Goal: Task Accomplishment & Management: Manage account settings

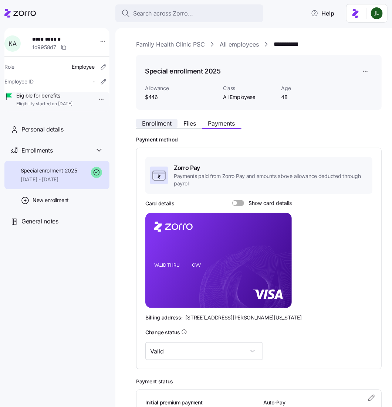
click at [161, 122] on span "Enrollment" at bounding box center [157, 123] width 30 height 6
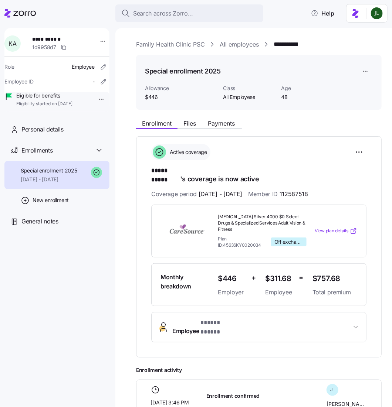
click at [305, 319] on span "Employee * ***** ***** *" at bounding box center [261, 327] width 179 height 18
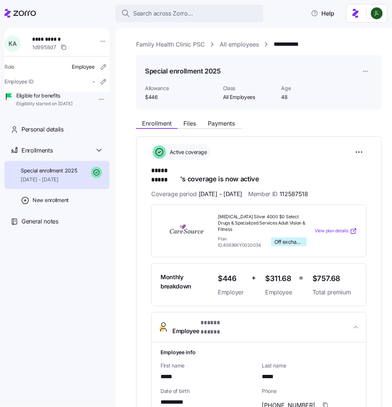
click at [305, 319] on span "Employee * ***** ***** *" at bounding box center [261, 327] width 179 height 18
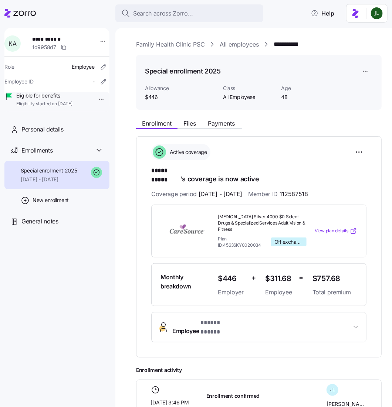
click at [305, 319] on span "Employee * ***** ***** *" at bounding box center [261, 327] width 179 height 18
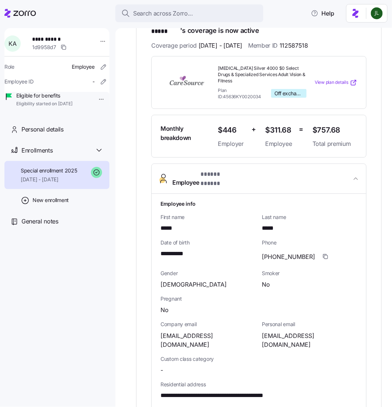
scroll to position [149, 0]
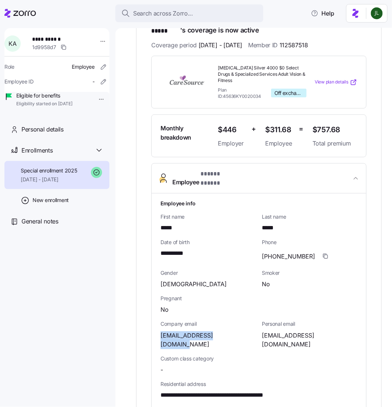
drag, startPoint x: 158, startPoint y: 323, endPoint x: 230, endPoint y: 321, distance: 71.7
click at [230, 321] on div "**********" at bounding box center [258, 386] width 214 height 385
copy span "[EMAIL_ADDRESS][DOMAIN_NAME]"
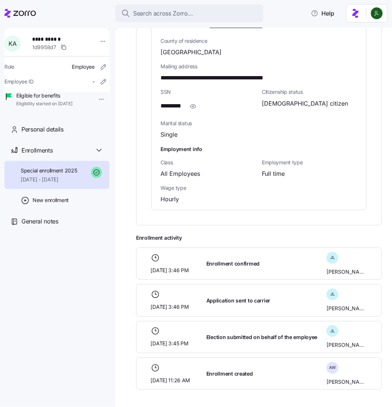
scroll to position [0, 0]
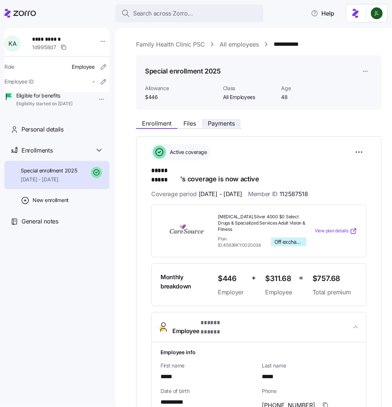
click at [208, 126] on span "Payments" at bounding box center [221, 123] width 27 height 6
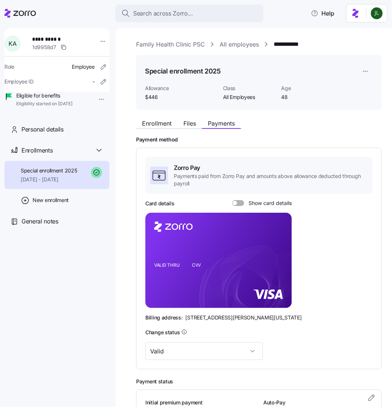
scroll to position [34, 0]
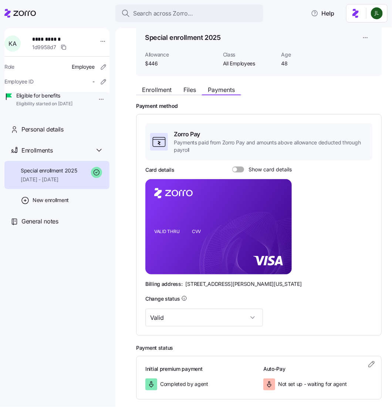
click at [236, 172] on span at bounding box center [234, 169] width 4 height 4
click at [232, 167] on input "Show card details" at bounding box center [232, 167] width 0 height 0
click at [277, 217] on icon "copy-to-clipboard" at bounding box center [277, 213] width 7 height 7
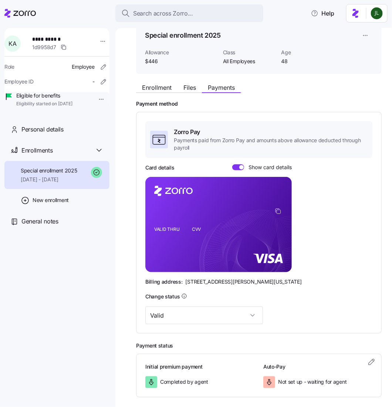
scroll to position [40, 0]
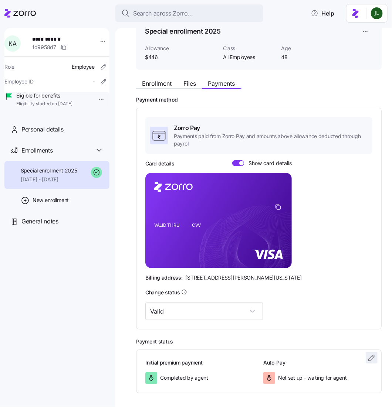
click at [372, 362] on icon "button" at bounding box center [371, 358] width 9 height 9
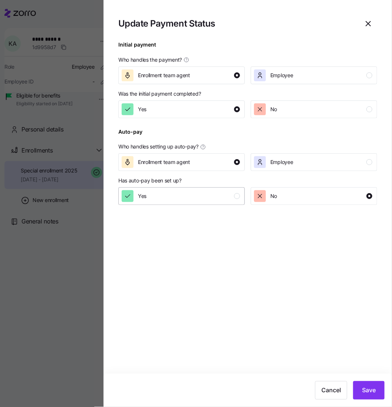
click at [209, 203] on button "Yes" at bounding box center [181, 196] width 126 height 18
click at [374, 400] on div "Cancel Save" at bounding box center [247, 390] width 288 height 33
click at [374, 398] on button "Save" at bounding box center [368, 390] width 31 height 18
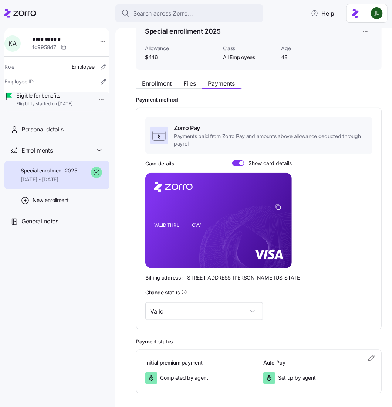
scroll to position [0, 0]
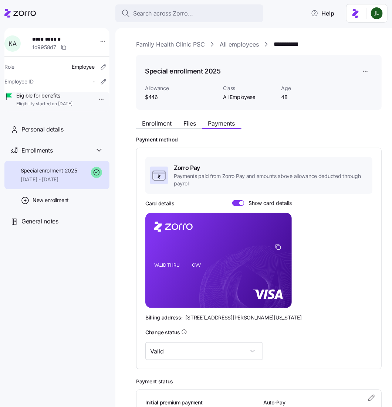
drag, startPoint x: 248, startPoint y: 45, endPoint x: 219, endPoint y: 9, distance: 46.5
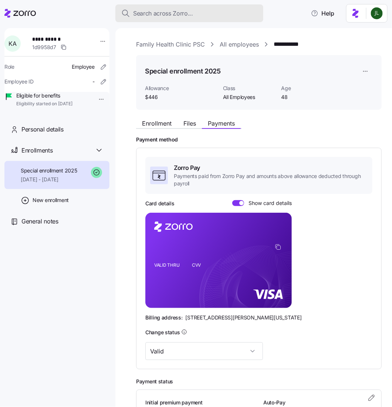
click at [219, 9] on div "Search across Zorro..." at bounding box center [189, 13] width 136 height 9
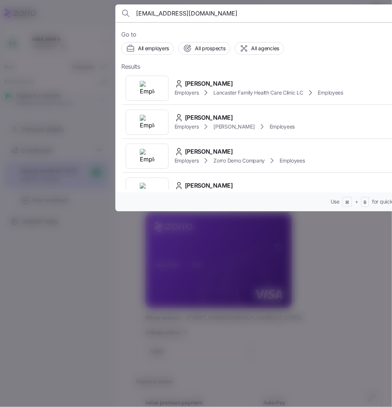
drag, startPoint x: 212, startPoint y: 16, endPoint x: 82, endPoint y: -4, distance: 131.6
click at [82, 0] on html "**********" at bounding box center [196, 201] width 392 height 403
paste input "[EMAIL_ADDRESS][DOMAIN_NAME]"
type input "[EMAIL_ADDRESS][DOMAIN_NAME]"
click at [254, 92] on span "Mountain Family Practice Clinic of Manchester Inc." at bounding box center [271, 92] width 117 height 7
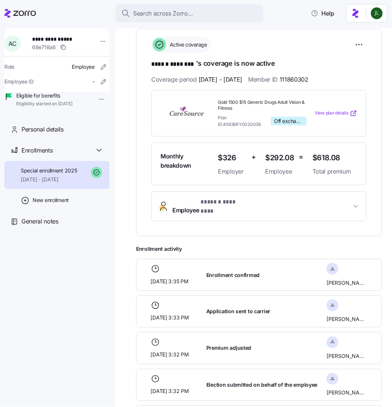
scroll to position [117, 0]
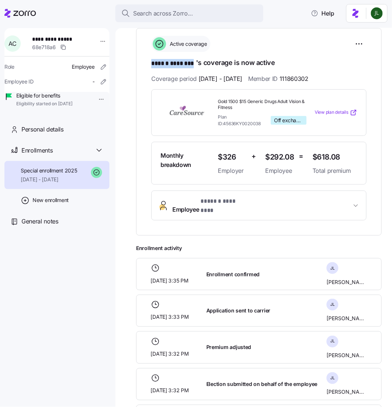
drag, startPoint x: 153, startPoint y: 72, endPoint x: 195, endPoint y: 72, distance: 42.9
click at [195, 68] on h1 "****** ******** 's coverage is now active" at bounding box center [258, 63] width 215 height 10
click at [201, 206] on span "* ****** ******** *" at bounding box center [224, 201] width 49 height 9
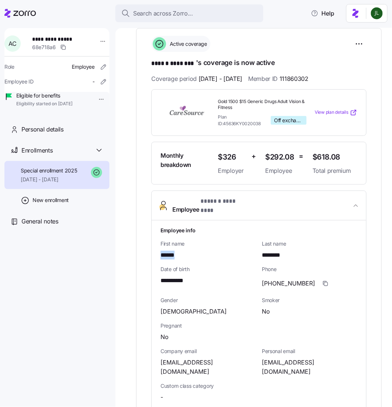
drag, startPoint x: 161, startPoint y: 255, endPoint x: 190, endPoint y: 255, distance: 28.8
click at [190, 255] on div "******" at bounding box center [207, 255] width 95 height 9
copy span "******"
drag, startPoint x: 159, startPoint y: 280, endPoint x: 195, endPoint y: 280, distance: 36.2
click at [195, 280] on div "**********" at bounding box center [258, 413] width 214 height 385
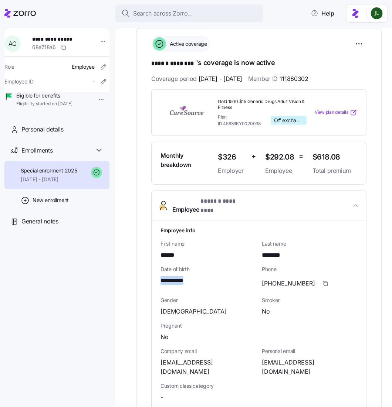
copy span "**********"
click at [304, 83] on span "111860302" at bounding box center [293, 78] width 29 height 9
drag, startPoint x: 304, startPoint y: 86, endPoint x: 338, endPoint y: 86, distance: 34.7
click at [339, 83] on div "Coverage period [DATE] - [DATE] Member ID 111860302" at bounding box center [258, 78] width 215 height 9
copy span "111860302"
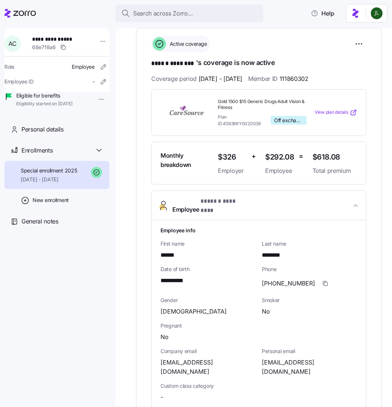
click at [163, 365] on span "[EMAIL_ADDRESS][DOMAIN_NAME]" at bounding box center [207, 367] width 95 height 18
drag, startPoint x: 160, startPoint y: 364, endPoint x: 230, endPoint y: 364, distance: 69.5
click at [230, 364] on div "[EMAIL_ADDRESS][DOMAIN_NAME]" at bounding box center [207, 367] width 95 height 18
copy span "[EMAIL_ADDRESS][DOMAIN_NAME]"
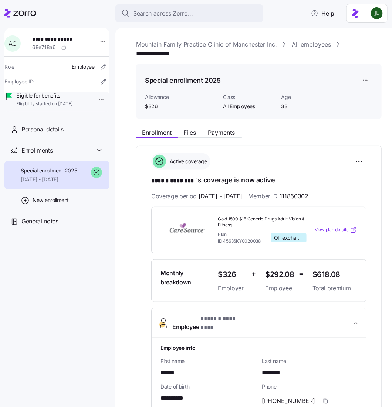
scroll to position [0, 0]
click at [208, 135] on span "Payments" at bounding box center [221, 132] width 27 height 6
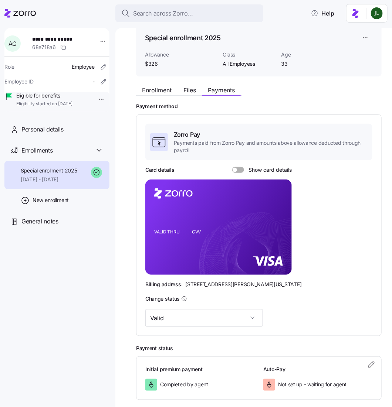
scroll to position [54, 0]
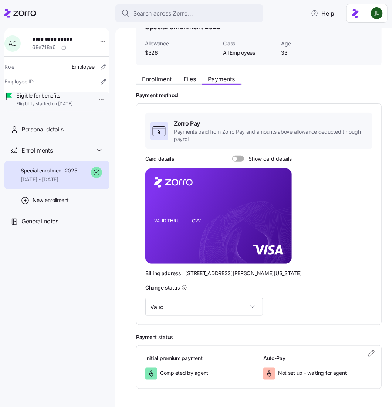
click at [239, 162] on span at bounding box center [240, 159] width 7 height 6
click at [232, 156] on input "Show card details" at bounding box center [232, 156] width 0 height 0
click at [280, 206] on icon "copy-to-clipboard" at bounding box center [277, 202] width 7 height 7
click at [277, 208] on foreignobject at bounding box center [278, 203] width 9 height 9
click at [277, 206] on icon "copy-to-clipboard" at bounding box center [277, 202] width 7 height 7
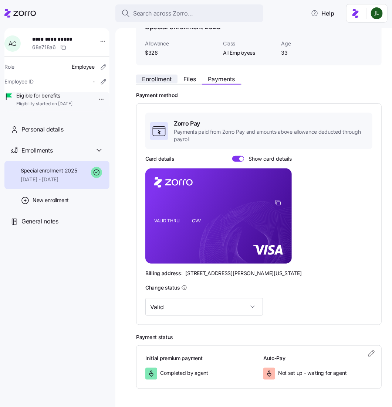
click at [157, 80] on span "Enrollment" at bounding box center [157, 79] width 30 height 6
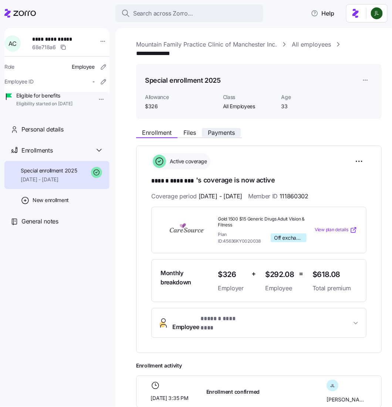
click at [208, 136] on span "Payments" at bounding box center [221, 133] width 27 height 6
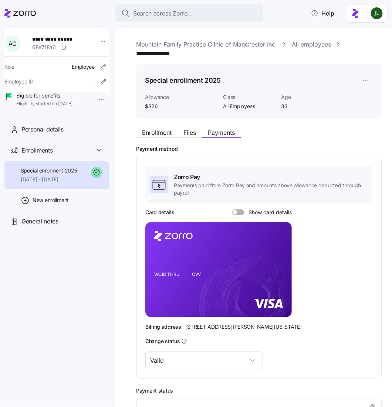
click at [238, 215] on span at bounding box center [240, 212] width 7 height 6
click at [232, 209] on input "Show card details" at bounding box center [232, 209] width 0 height 0
click at [169, 135] on span "Enrollment" at bounding box center [157, 133] width 30 height 6
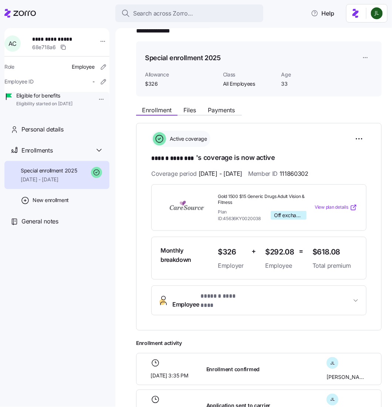
scroll to position [23, 0]
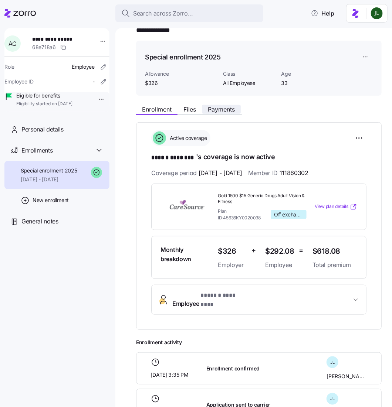
click at [208, 112] on span "Payments" at bounding box center [221, 109] width 27 height 6
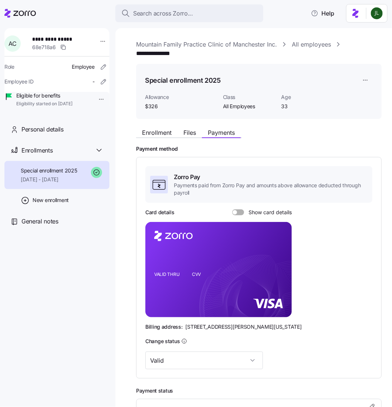
scroll to position [80, 0]
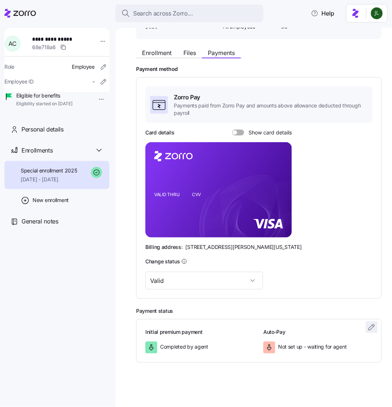
click at [370, 332] on icon "button" at bounding box center [371, 327] width 9 height 9
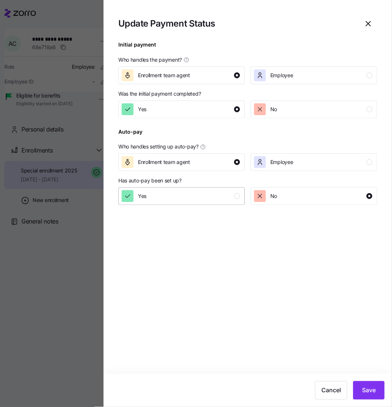
click at [189, 200] on div "Yes" at bounding box center [181, 196] width 118 height 12
click at [374, 386] on button "Save" at bounding box center [368, 390] width 31 height 18
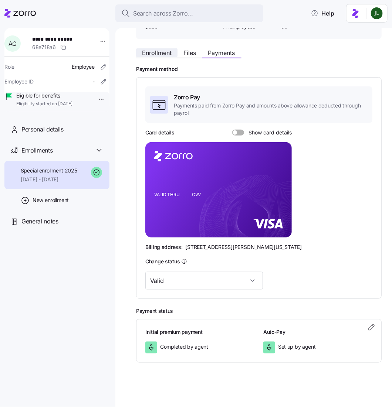
click at [162, 50] on span "Enrollment" at bounding box center [157, 53] width 30 height 6
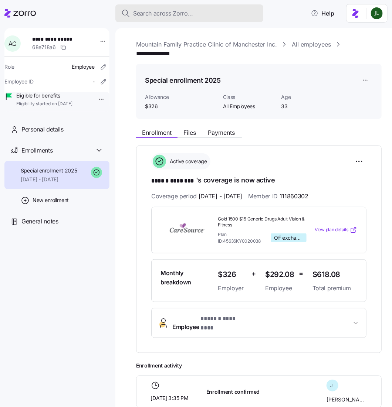
click at [187, 15] on span "Search across Zorro..." at bounding box center [163, 13] width 60 height 9
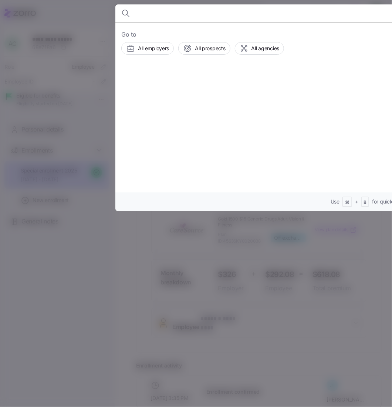
click at [187, 15] on body "**********" at bounding box center [196, 201] width 392 height 403
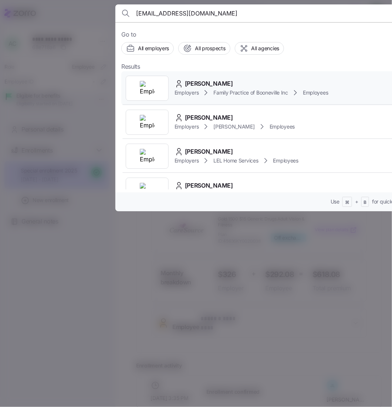
type input "[EMAIL_ADDRESS][DOMAIN_NAME]"
click at [262, 90] on span "Family Practice of Booneville Inc" at bounding box center [250, 92] width 75 height 7
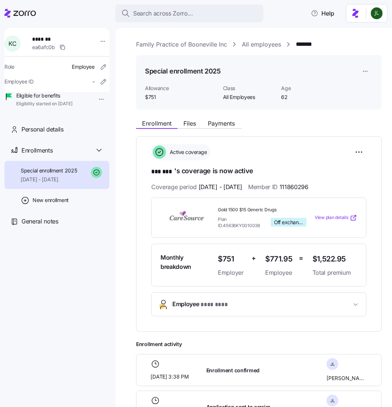
click at [302, 192] on span "111860296" at bounding box center [293, 187] width 29 height 9
drag, startPoint x: 302, startPoint y: 195, endPoint x: 327, endPoint y: 194, distance: 24.8
click at [308, 192] on span "111860296" at bounding box center [293, 187] width 29 height 9
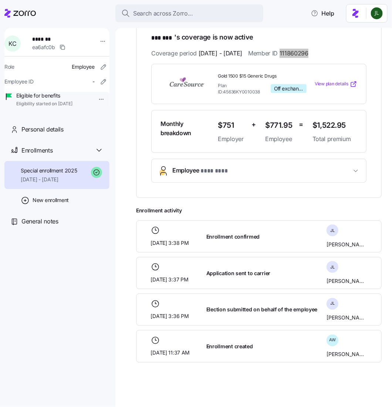
scroll to position [135, 0]
click at [224, 183] on button "Employee * *** *** *" at bounding box center [258, 170] width 214 height 23
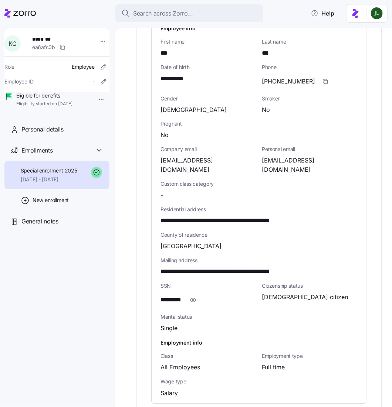
scroll to position [300, 0]
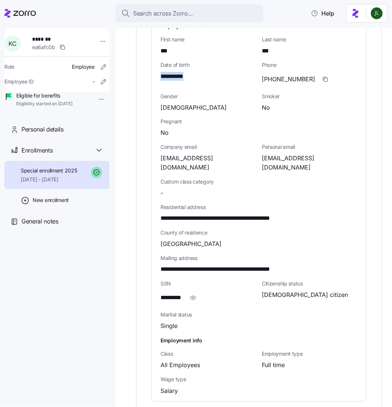
drag, startPoint x: 192, startPoint y: 85, endPoint x: 153, endPoint y: 84, distance: 38.8
click at [153, 84] on div "**********" at bounding box center [258, 208] width 214 height 385
copy span "**********"
drag, startPoint x: 161, startPoint y: 167, endPoint x: 248, endPoint y: 163, distance: 87.7
click at [248, 163] on div "[EMAIL_ADDRESS][DOMAIN_NAME]" at bounding box center [207, 163] width 95 height 18
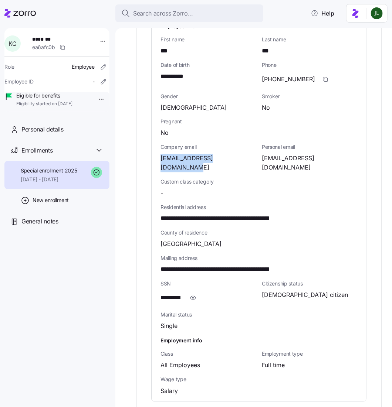
copy span "[EMAIL_ADDRESS][DOMAIN_NAME]"
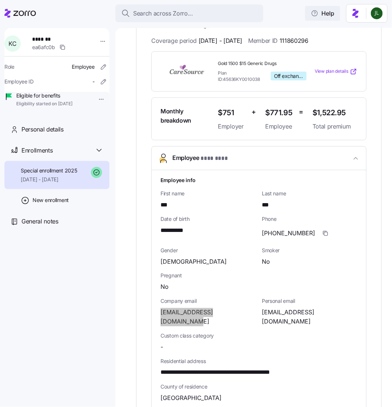
scroll to position [0, 0]
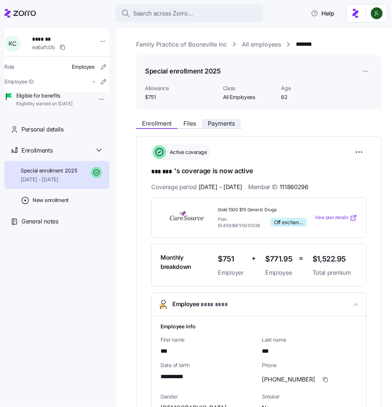
click at [208, 126] on span "Payments" at bounding box center [221, 123] width 27 height 6
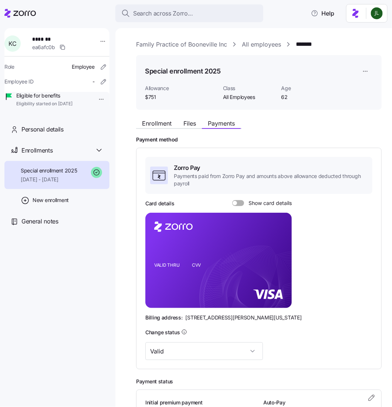
click at [241, 206] on span at bounding box center [240, 203] width 7 height 6
click at [232, 200] on input "Show card details" at bounding box center [232, 200] width 0 height 0
click at [273, 254] on rect at bounding box center [218, 260] width 146 height 95
click at [277, 250] on icon "copy-to-clipboard" at bounding box center [277, 247] width 7 height 7
drag, startPoint x: 175, startPoint y: 282, endPoint x: 153, endPoint y: 282, distance: 21.4
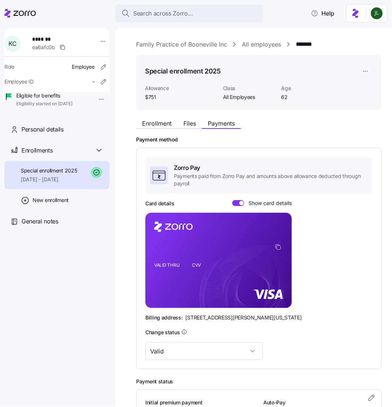
click at [153, 282] on rect at bounding box center [218, 260] width 146 height 95
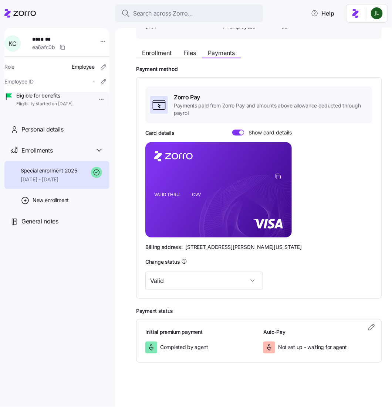
scroll to position [78, 0]
click at [371, 331] on icon "button" at bounding box center [371, 327] width 9 height 9
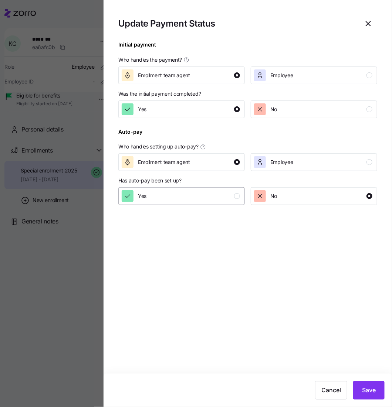
click at [148, 190] on button "Yes" at bounding box center [181, 196] width 126 height 18
click at [369, 387] on span "Save" at bounding box center [369, 390] width 14 height 9
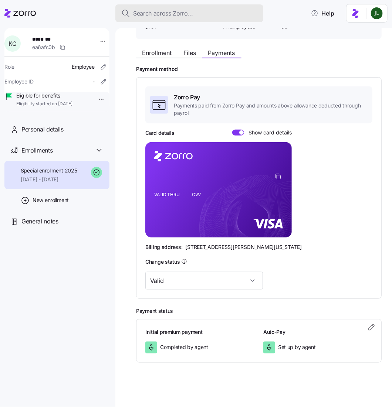
click at [230, 19] on button "Search across Zorro..." at bounding box center [189, 13] width 148 height 18
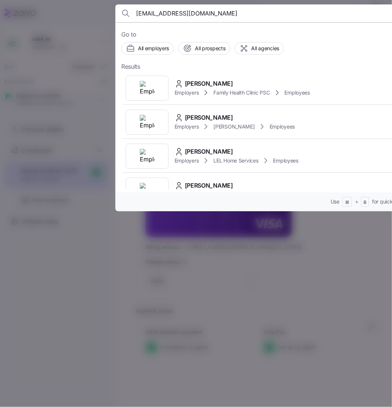
type input "[EMAIL_ADDRESS][DOMAIN_NAME]"
click at [228, 97] on div "[PERSON_NAME] Employers Family Health Clinic PSC Employees" at bounding box center [266, 88] width 291 height 34
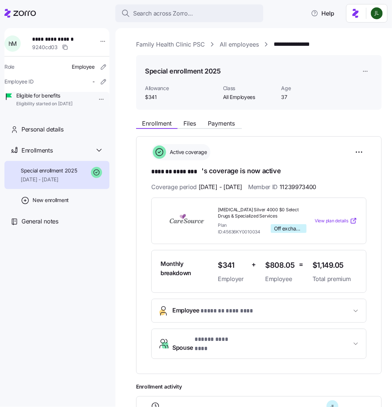
click at [263, 307] on button "Employee * ******* ******** *" at bounding box center [258, 310] width 214 height 23
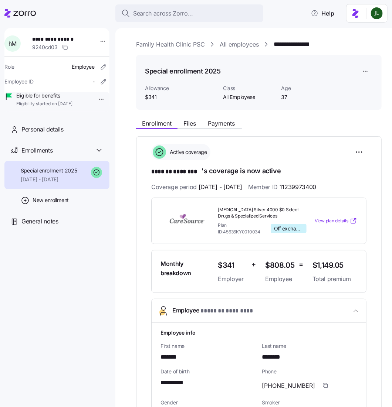
scroll to position [140, 0]
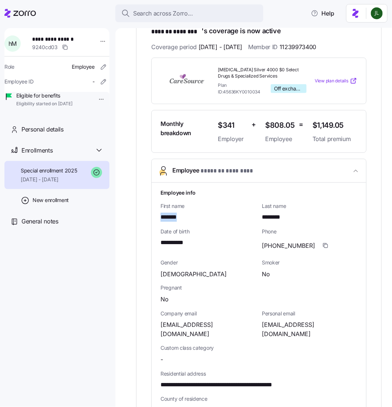
drag, startPoint x: 190, startPoint y: 224, endPoint x: 159, endPoint y: 224, distance: 31.0
click at [158, 224] on div "**********" at bounding box center [258, 375] width 214 height 385
copy span "*******"
click at [263, 222] on span "********" at bounding box center [276, 217] width 28 height 9
drag, startPoint x: 263, startPoint y: 225, endPoint x: 293, endPoint y: 225, distance: 30.3
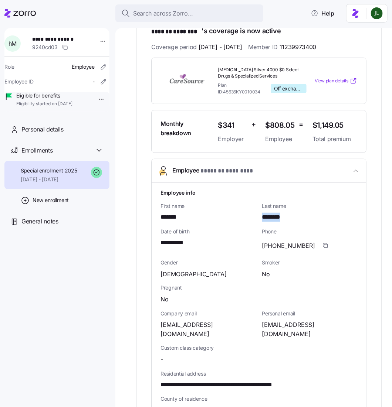
click at [293, 222] on div "********" at bounding box center [309, 217] width 95 height 9
copy span "********"
drag, startPoint x: 302, startPoint y: 54, endPoint x: 340, endPoint y: 54, distance: 38.1
click at [340, 52] on div "Coverage period [DATE] - [DATE] Member ID 11239973400" at bounding box center [258, 46] width 215 height 9
copy span "11239973400"
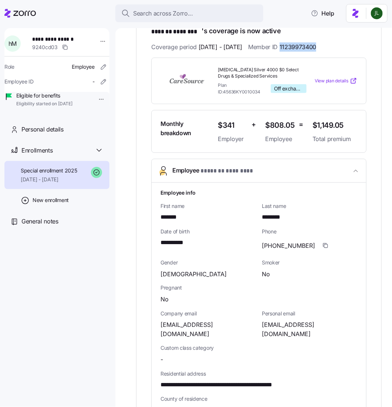
click at [231, 331] on div "[EMAIL_ADDRESS][DOMAIN_NAME]" at bounding box center [207, 330] width 95 height 18
drag, startPoint x: 231, startPoint y: 331, endPoint x: 170, endPoint y: 330, distance: 61.0
click at [170, 330] on div "[EMAIL_ADDRESS][DOMAIN_NAME]" at bounding box center [207, 330] width 95 height 18
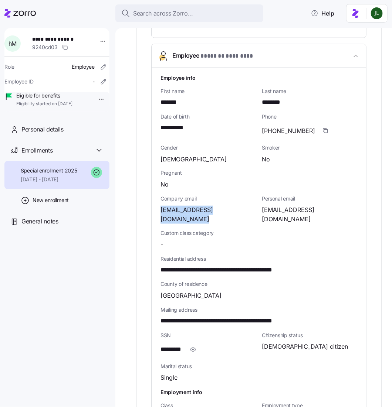
scroll to position [255, 0]
click at [211, 285] on span "County of residence" at bounding box center [258, 283] width 197 height 7
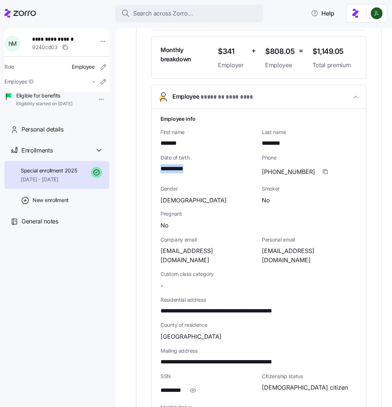
drag, startPoint x: 195, startPoint y: 174, endPoint x: 155, endPoint y: 173, distance: 39.9
click at [155, 173] on div "**********" at bounding box center [258, 301] width 214 height 385
drag, startPoint x: 156, startPoint y: 259, endPoint x: 226, endPoint y: 252, distance: 71.4
click at [228, 255] on div "**********" at bounding box center [258, 301] width 214 height 385
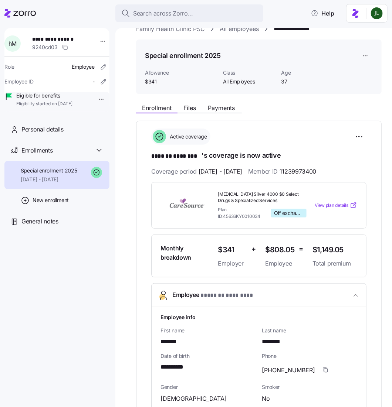
scroll to position [0, 0]
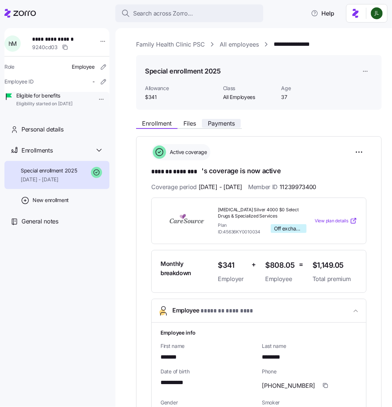
click at [208, 126] on span "Payments" at bounding box center [221, 123] width 27 height 6
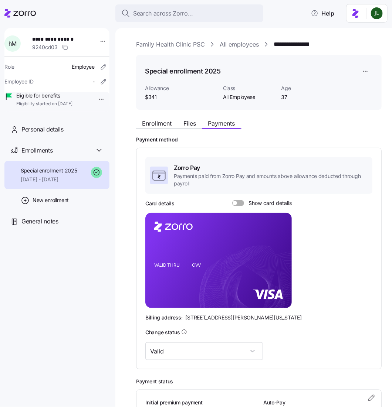
click at [237, 216] on div "Card details Show card details VALID THRU CVV Billing address: [STREET_ADDRESS]…" at bounding box center [258, 261] width 227 height 122
click at [237, 206] on span at bounding box center [240, 203] width 7 height 6
click at [232, 200] on input "Show card details" at bounding box center [232, 200] width 0 height 0
click at [278, 253] on foreignobject at bounding box center [278, 248] width 9 height 9
click at [278, 250] on icon "copy-to-clipboard" at bounding box center [277, 247] width 7 height 7
